Goal: Information Seeking & Learning: Learn about a topic

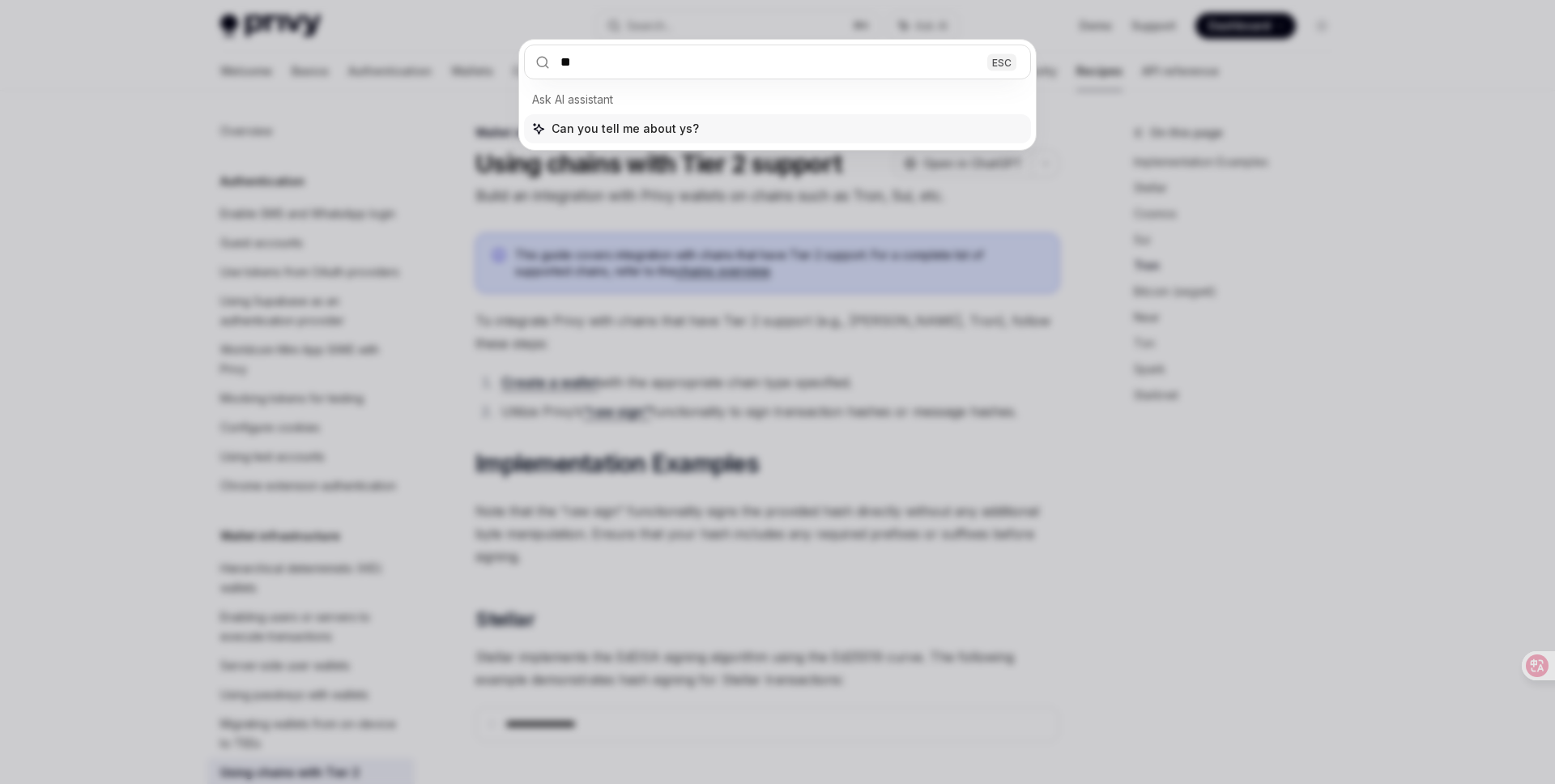
scroll to position [1276, 0]
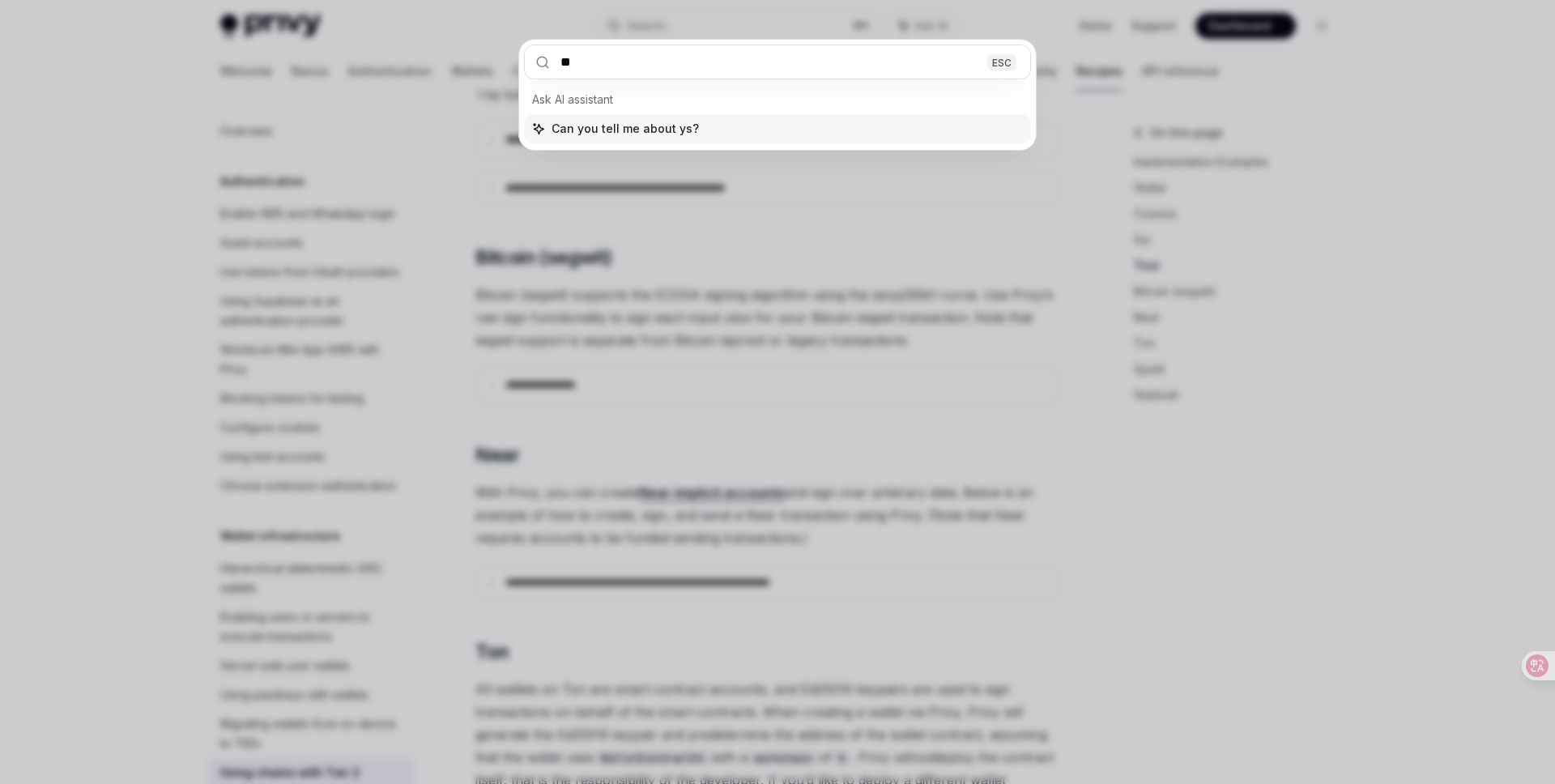
type input "*"
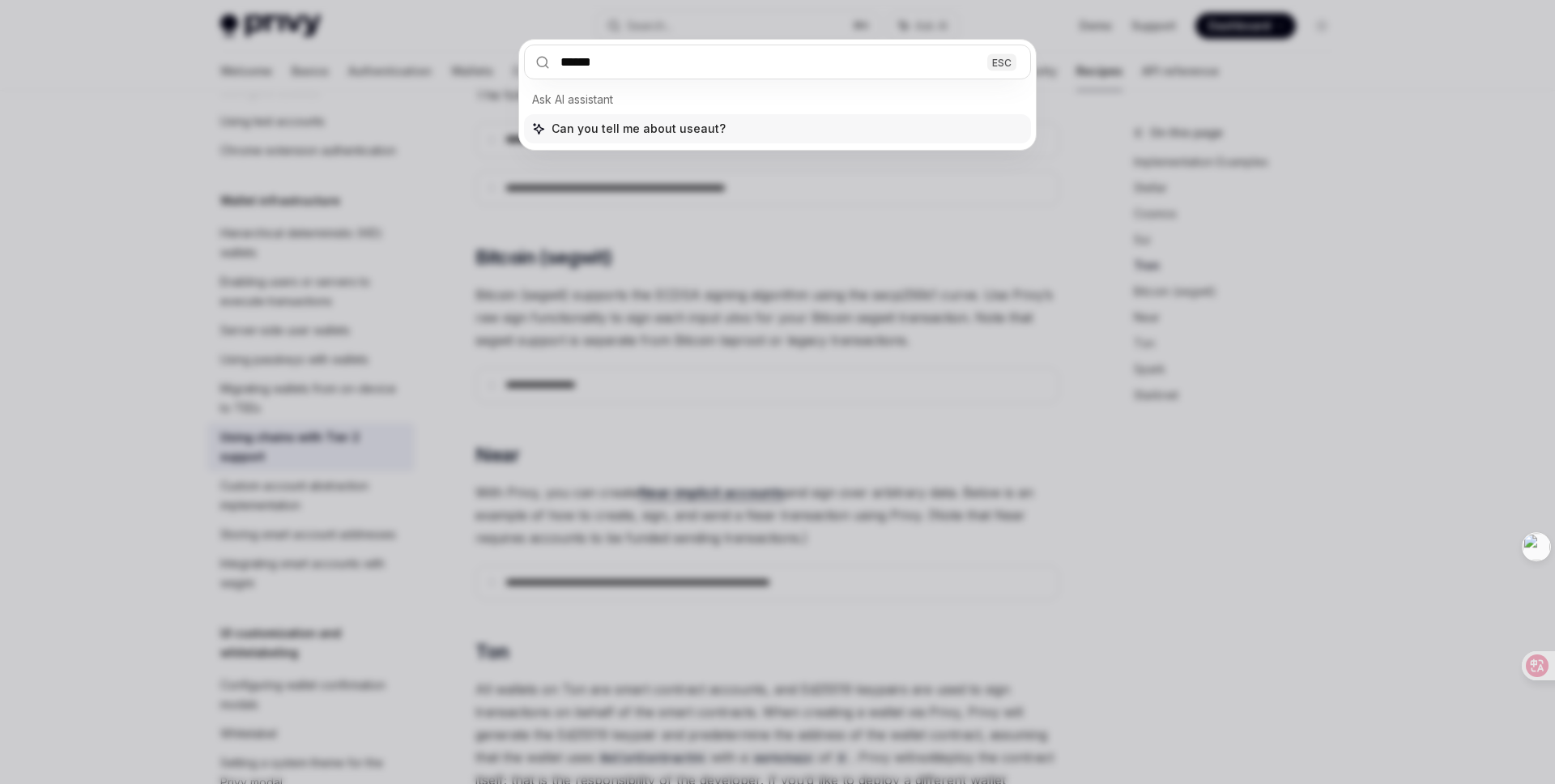
type input "*******"
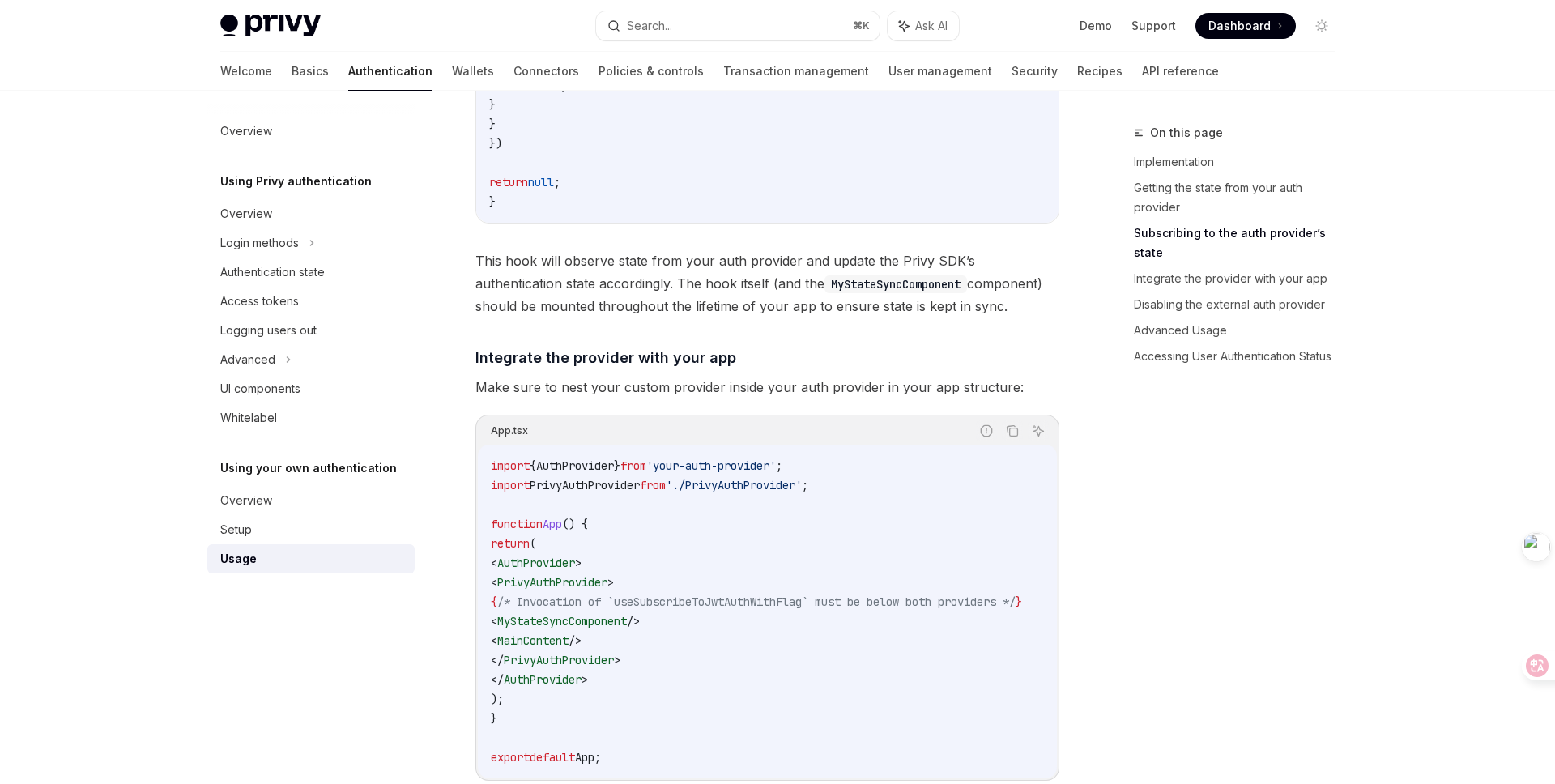
scroll to position [965, 0]
click at [1012, 75] on link "Security" at bounding box center [1035, 71] width 46 height 39
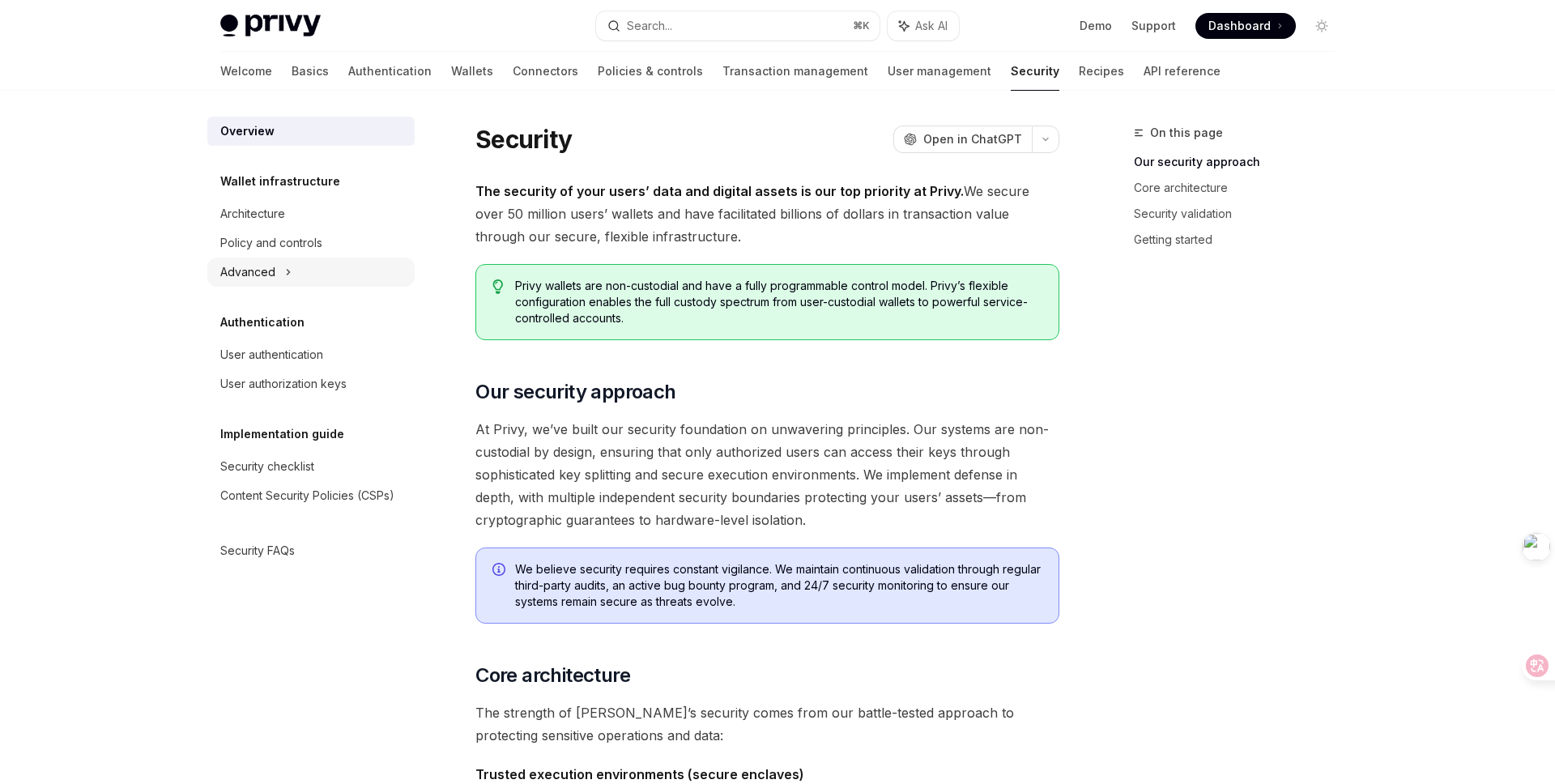
click at [293, 270] on div "Advanced" at bounding box center [311, 272] width 207 height 29
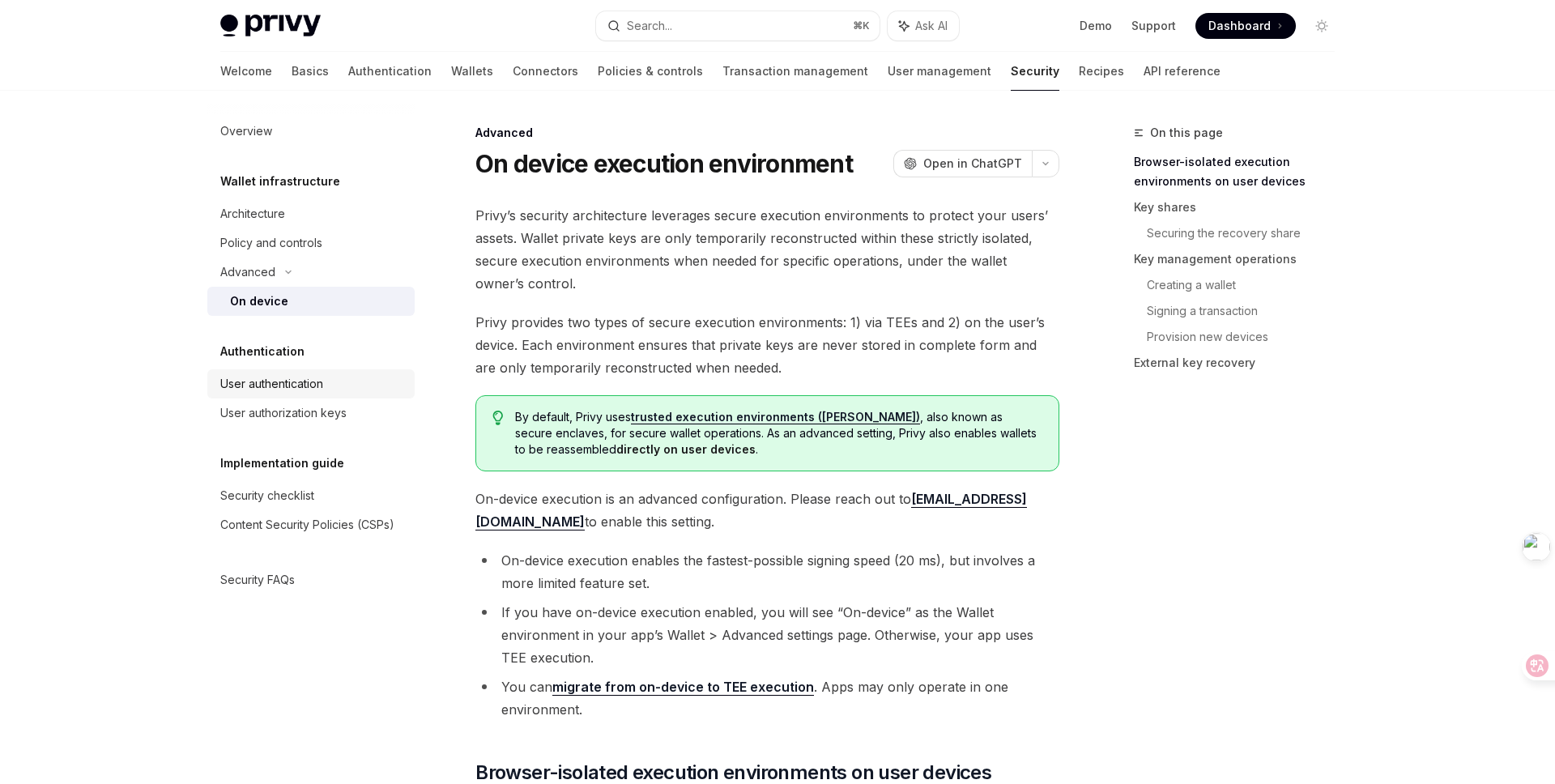
click at [314, 381] on div "User authentication" at bounding box center [271, 383] width 103 height 20
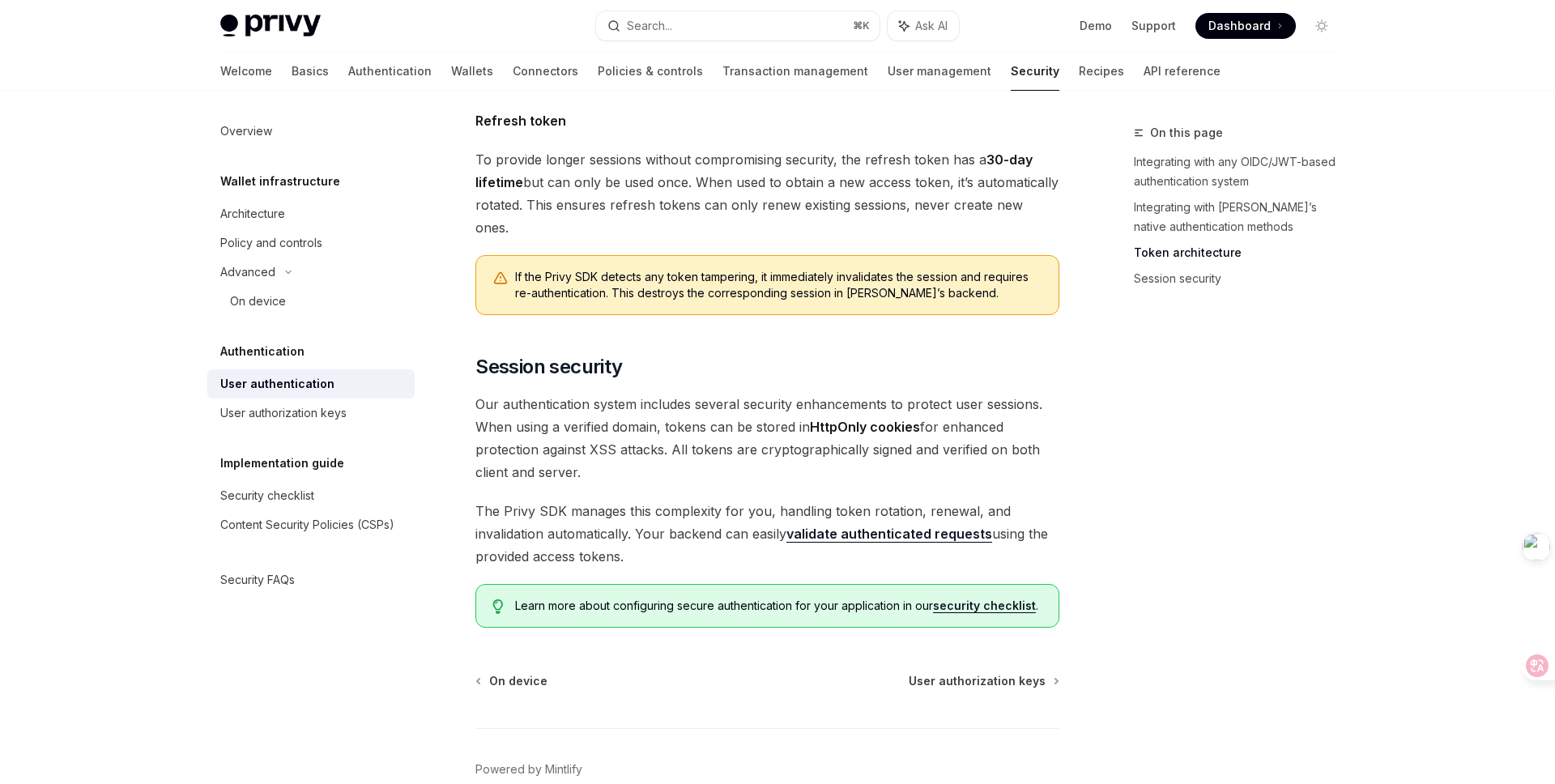
scroll to position [1191, 0]
click at [292, 65] on link "Basics" at bounding box center [311, 71] width 38 height 39
type textarea "*"
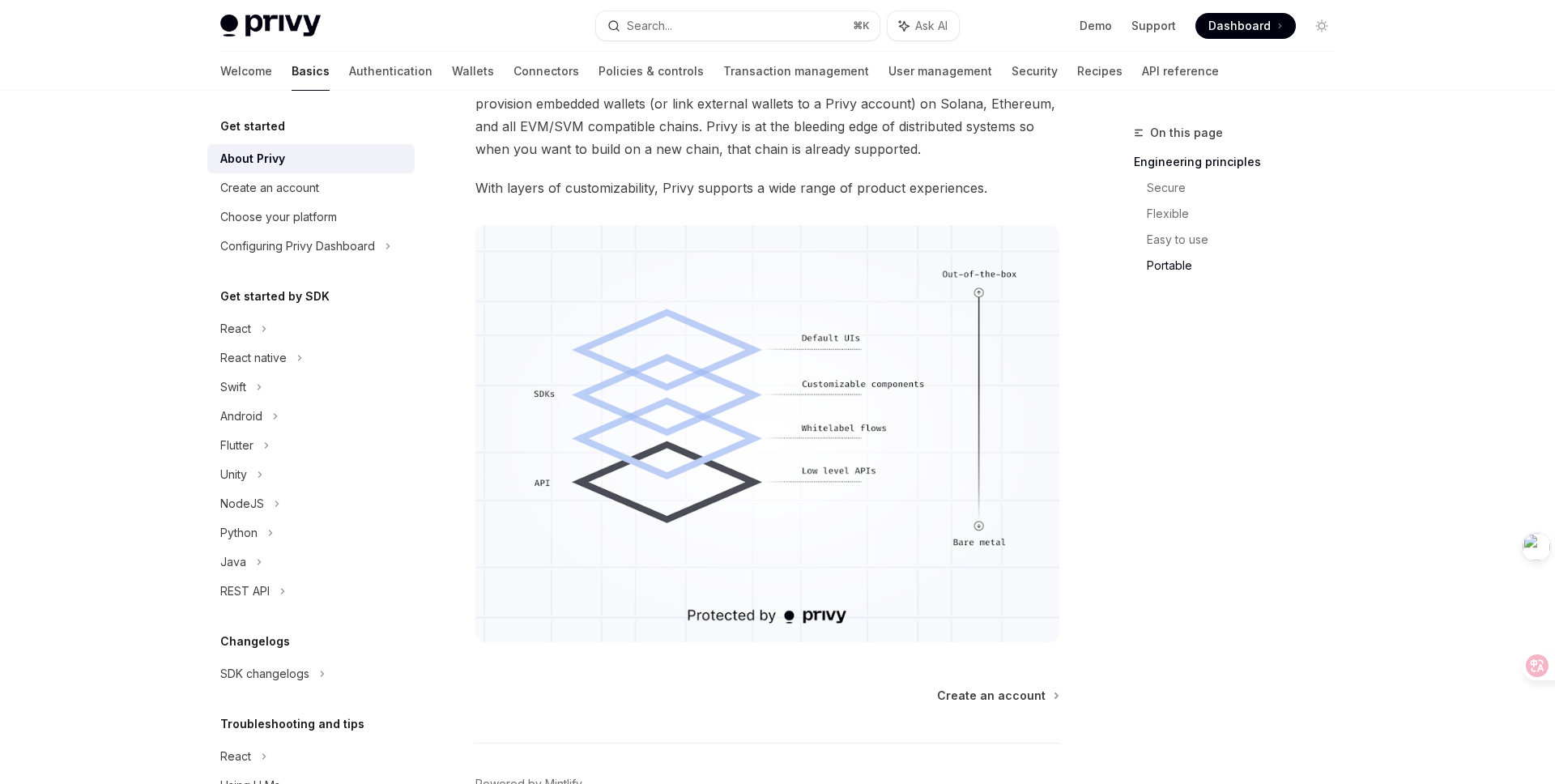
scroll to position [1334, 0]
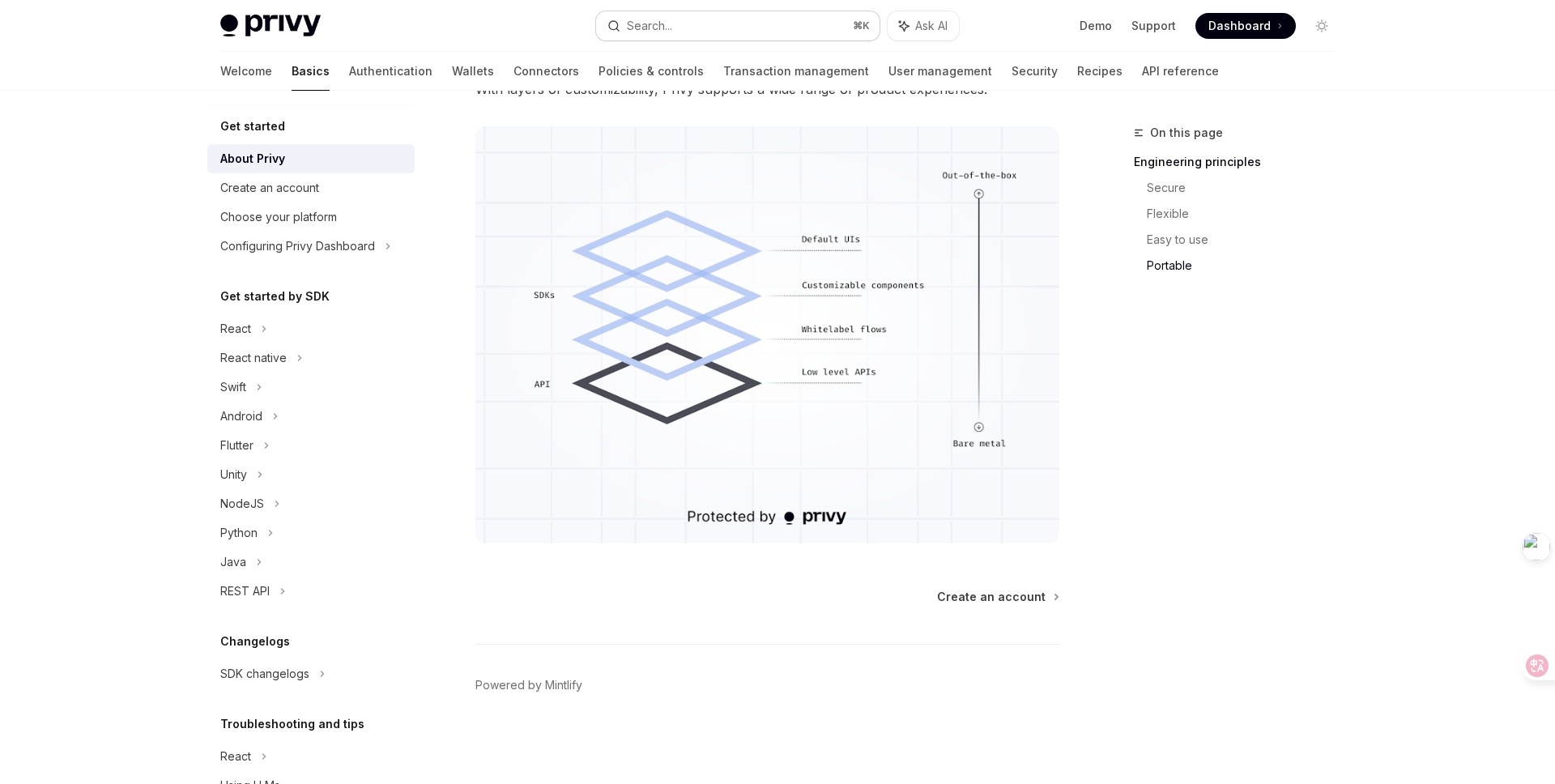
click at [664, 24] on div "Search..." at bounding box center [649, 26] width 45 height 20
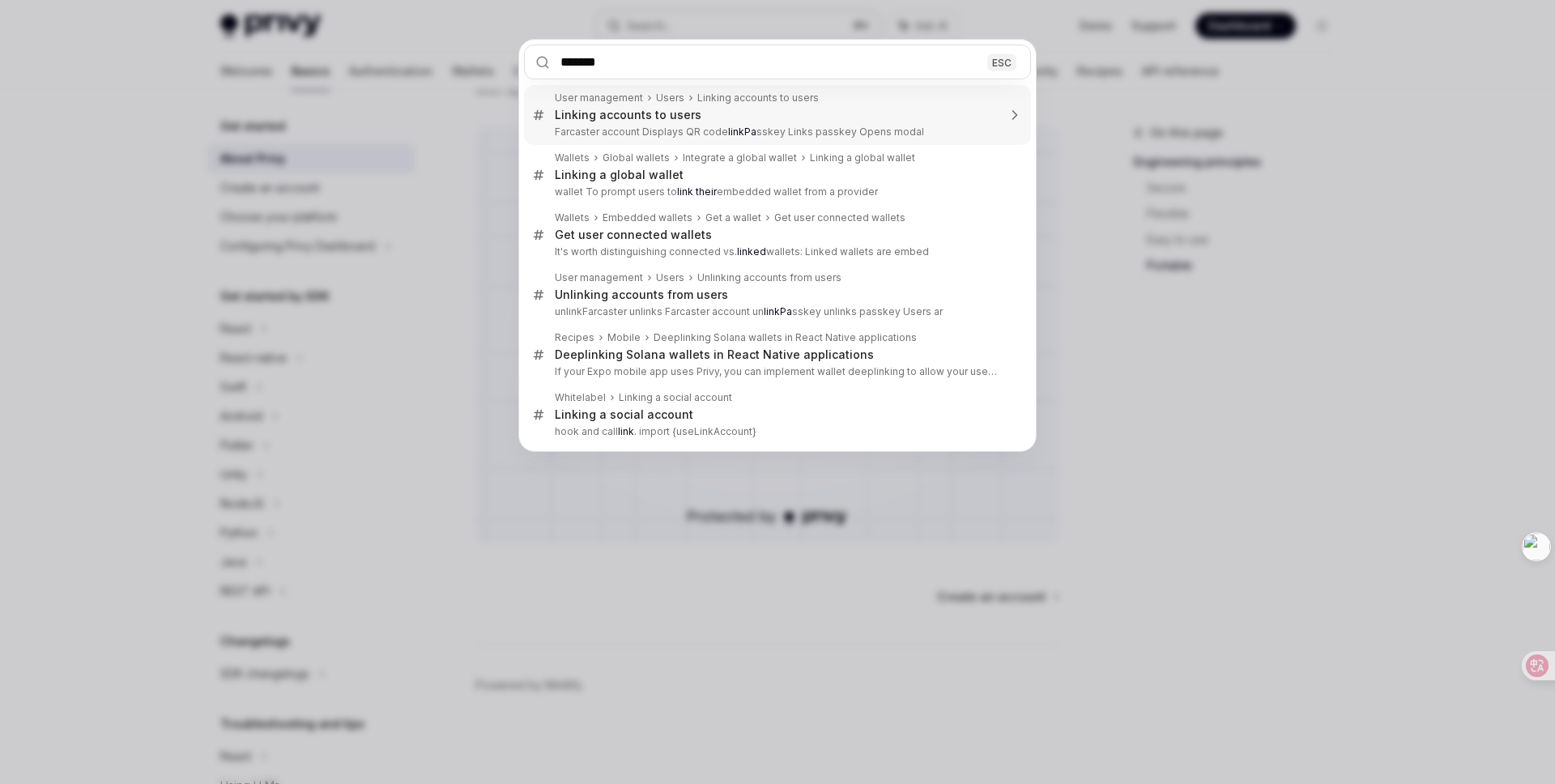
type input "********"
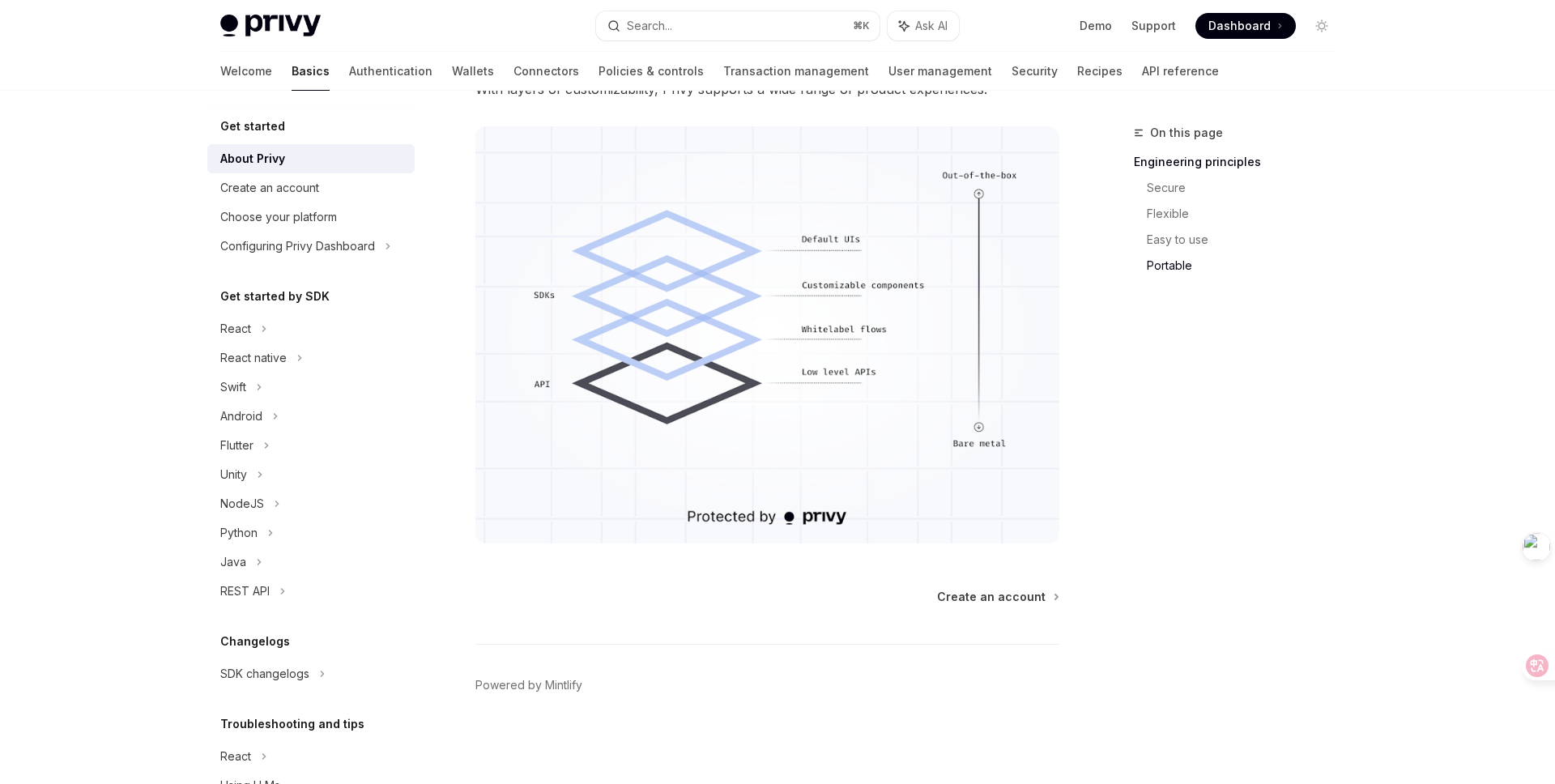
type textarea "*"
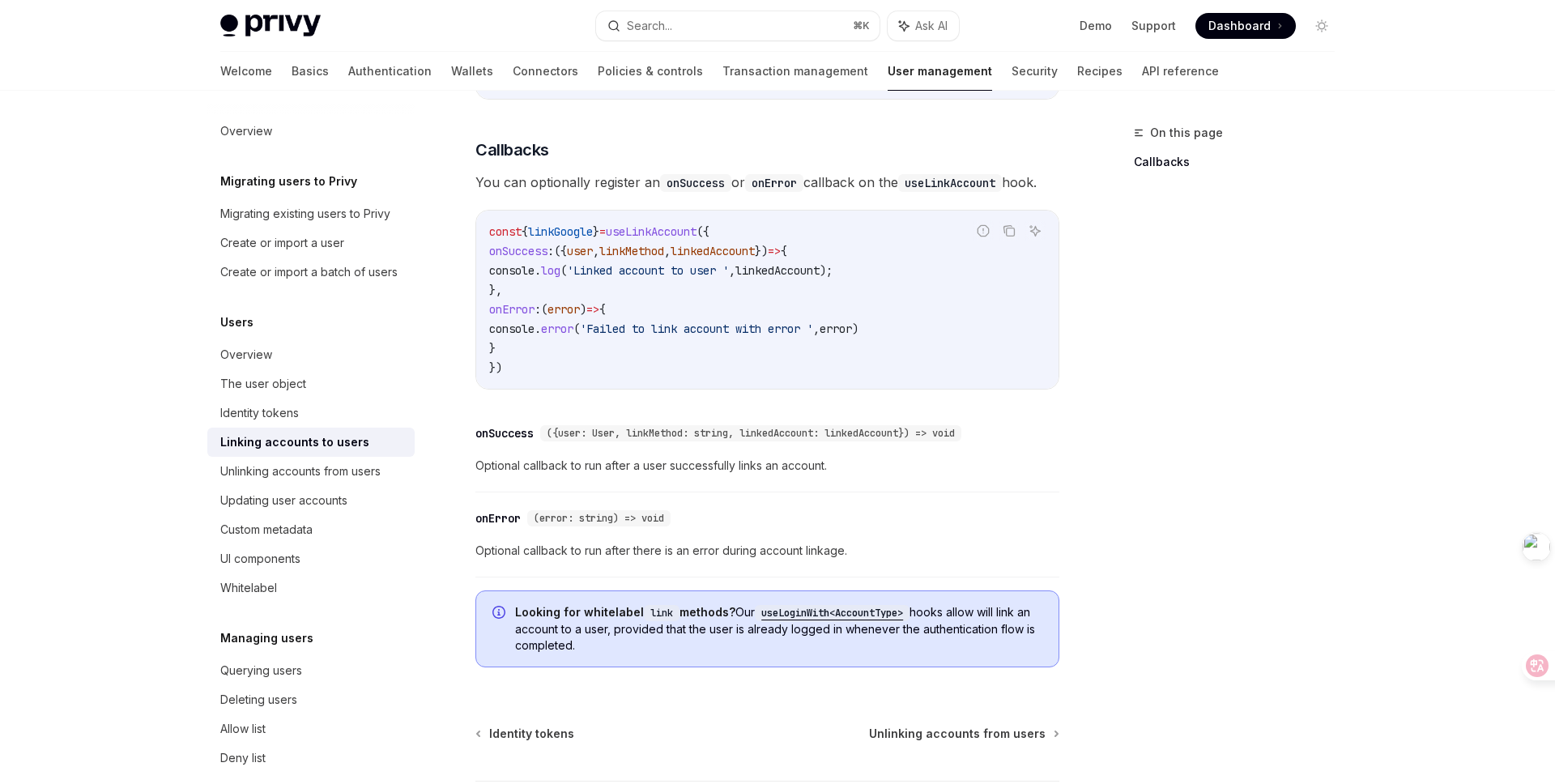
scroll to position [1803, 0]
